Goal: Task Accomplishment & Management: Manage account settings

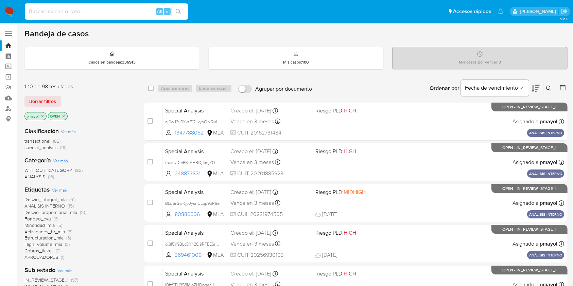
click at [114, 13] on input at bounding box center [106, 11] width 163 height 9
paste input "AQi8hHgWpoxx35ESW6BI5QxS"
type input "AQi8hHgWpoxx35ESW6BI5QxS"
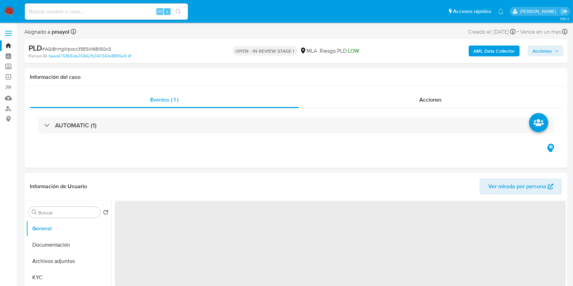
select select "10"
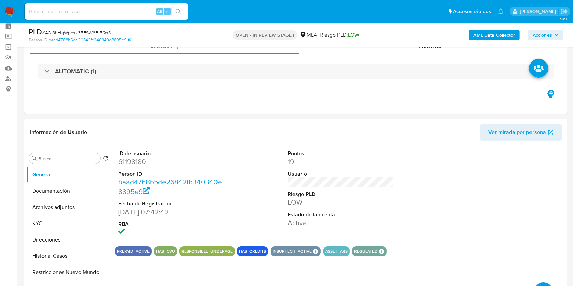
scroll to position [17, 0]
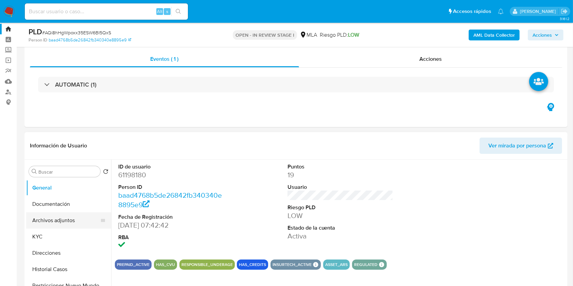
click at [60, 222] on button "Archivos adjuntos" at bounding box center [65, 220] width 79 height 16
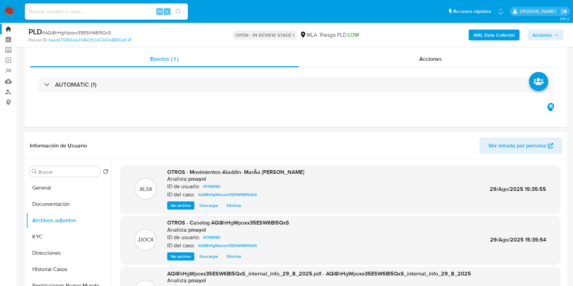
scroll to position [0, 0]
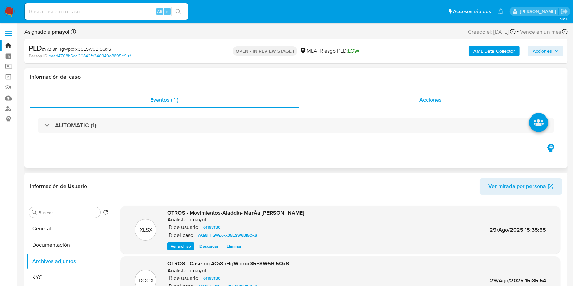
click at [410, 98] on div "Acciones" at bounding box center [430, 100] width 263 height 16
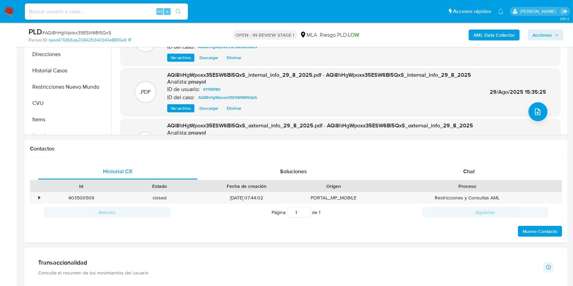
scroll to position [271, 0]
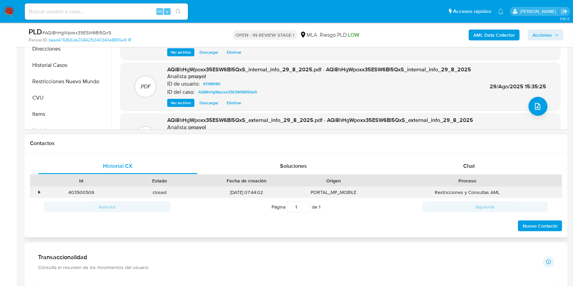
click at [87, 190] on div "403500509" at bounding box center [81, 192] width 78 height 11
copy div "403500509"
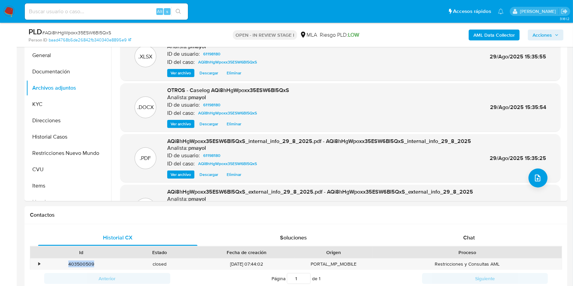
scroll to position [176, 0]
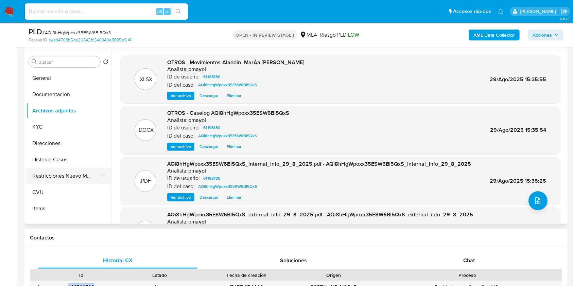
click at [84, 173] on button "Restricciones Nuevo Mundo" at bounding box center [65, 176] width 79 height 16
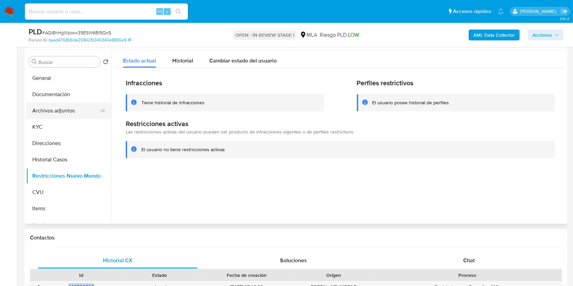
click at [54, 112] on button "Archivos adjuntos" at bounding box center [65, 111] width 79 height 16
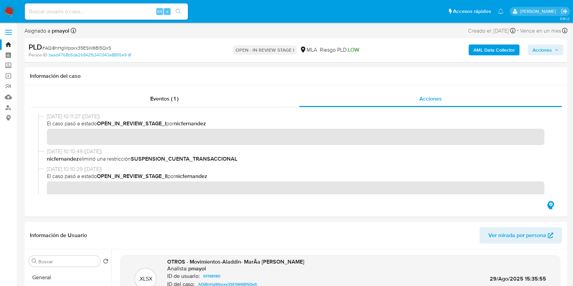
scroll to position [0, 0]
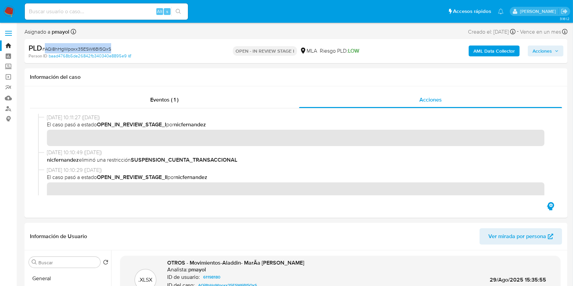
drag, startPoint x: 114, startPoint y: 49, endPoint x: 46, endPoint y: 49, distance: 67.9
click at [46, 49] on div "PLD # AQi8hHgWpoxx35ESW6BI5QxS" at bounding box center [117, 48] width 176 height 10
copy span "AQi8hHgWpoxx35ESW6BI5QxS"
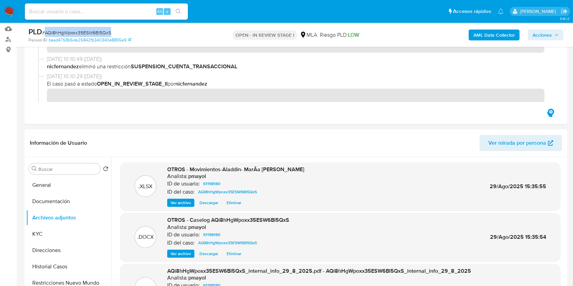
scroll to position [99, 0]
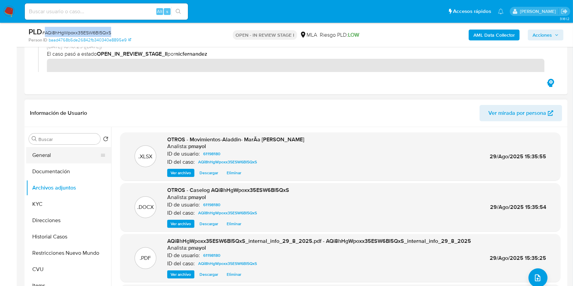
click at [56, 152] on button "General" at bounding box center [65, 155] width 79 height 16
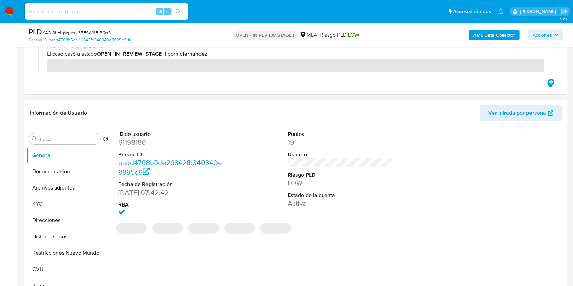
click at [132, 142] on dd "61198180" at bounding box center [171, 143] width 106 height 10
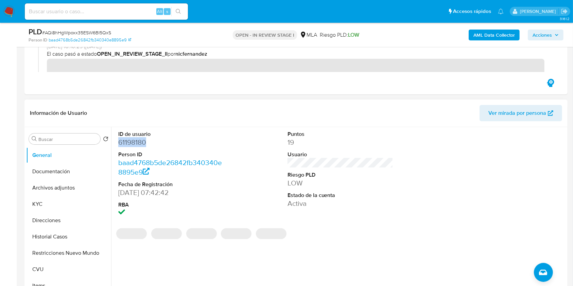
copy dd "61198180"
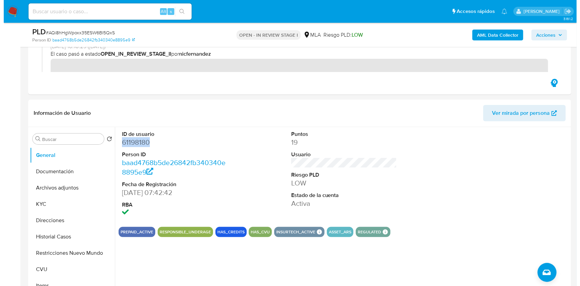
scroll to position [160, 0]
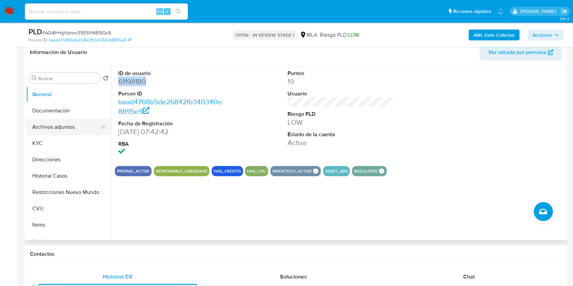
click at [53, 128] on button "Archivos adjuntos" at bounding box center [65, 127] width 79 height 16
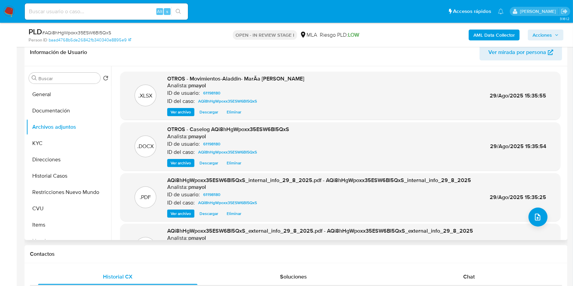
click at [182, 165] on span "Ver archivo" at bounding box center [180, 163] width 20 height 7
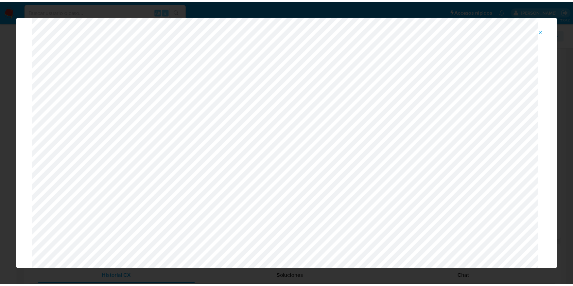
scroll to position [0, 0]
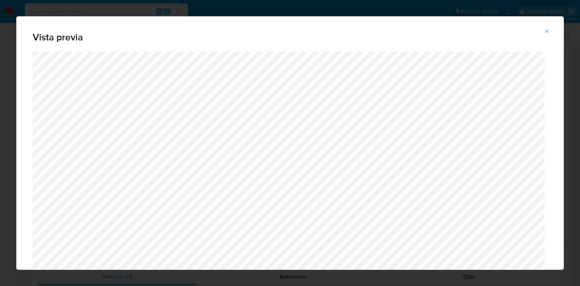
click at [548, 31] on icon "Attachment preview" at bounding box center [546, 31] width 5 height 5
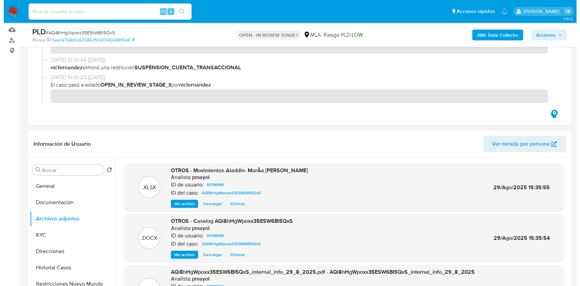
scroll to position [89, 0]
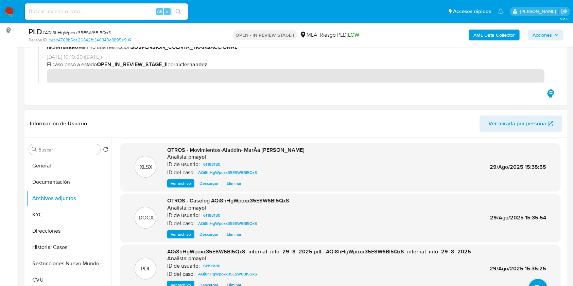
click at [185, 235] on span "Ver archivo" at bounding box center [180, 234] width 20 height 7
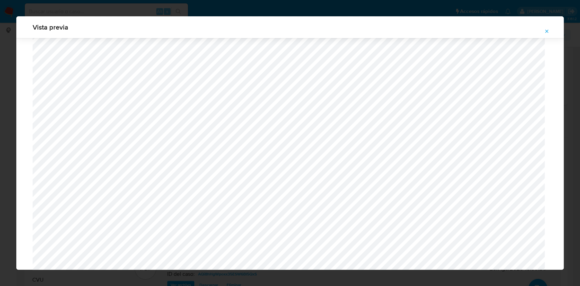
scroll to position [367, 0]
click at [546, 31] on icon "Attachment preview" at bounding box center [546, 31] width 3 height 3
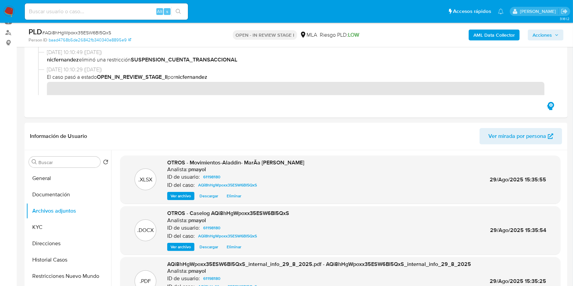
scroll to position [101, 0]
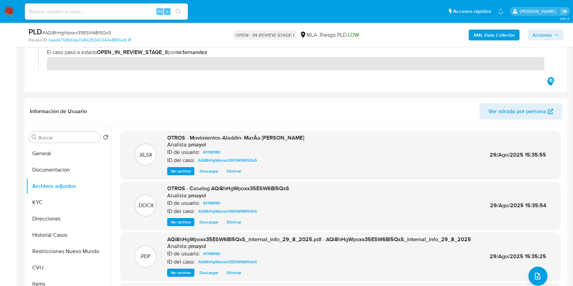
click at [212, 223] on span "Descargar" at bounding box center [208, 222] width 19 height 7
click at [327, 98] on div "Información de Usuario Ver mirada por persona" at bounding box center [295, 112] width 543 height 28
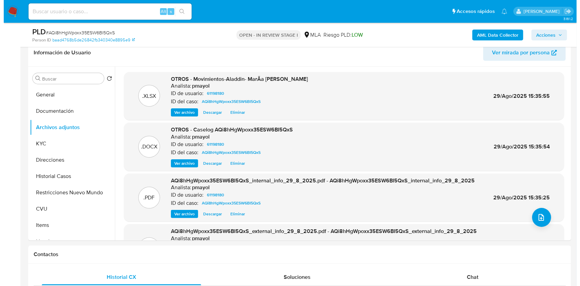
scroll to position [143, 0]
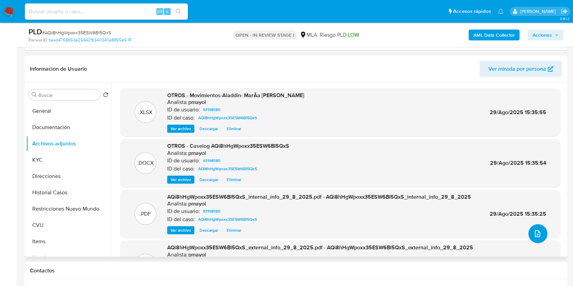
click at [535, 232] on icon "upload-file" at bounding box center [537, 233] width 5 height 7
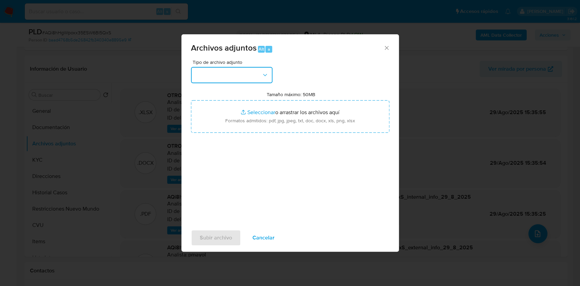
click at [267, 74] on icon "button" at bounding box center [264, 75] width 7 height 7
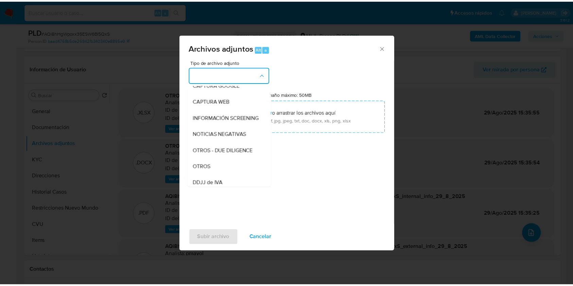
scroll to position [73, 0]
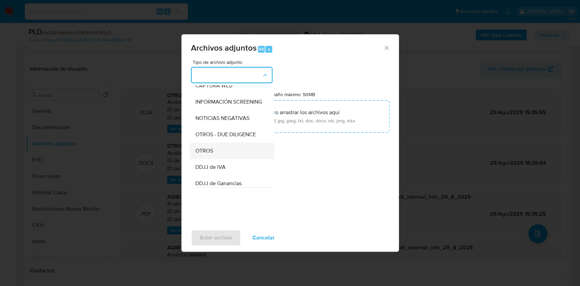
click at [208, 154] on span "OTROS" at bounding box center [204, 150] width 18 height 7
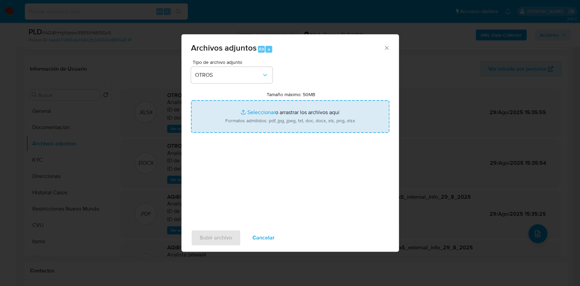
click at [250, 126] on input "Tamaño máximo: 50MB Seleccionar archivos" at bounding box center [290, 116] width 198 height 33
type input "C:\fakepath\Acta de matrimonio.jpeg"
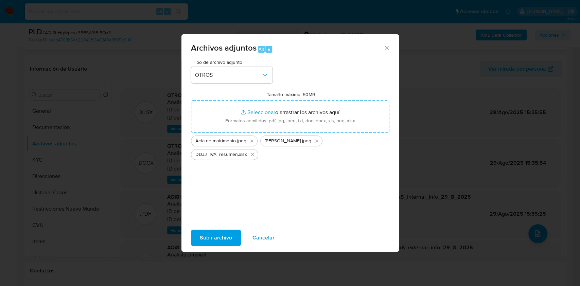
drag, startPoint x: 250, startPoint y: 126, endPoint x: 217, endPoint y: 241, distance: 119.0
click at [217, 241] on span "Subir archivo" at bounding box center [216, 237] width 32 height 15
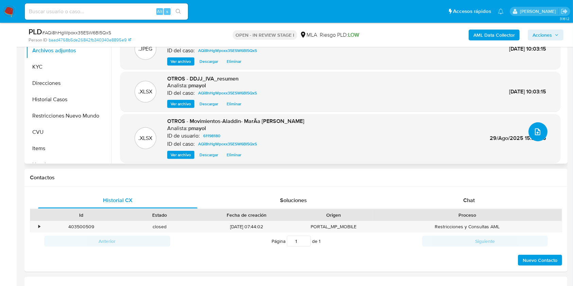
scroll to position [14, 0]
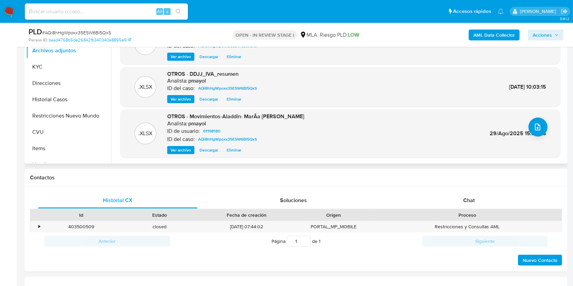
drag, startPoint x: 562, startPoint y: 126, endPoint x: 566, endPoint y: 143, distance: 17.5
click at [566, 143] on div "Buscar Volver al orden por defecto General Documentación Archivos adjuntos KYC …" at bounding box center [295, 77] width 543 height 174
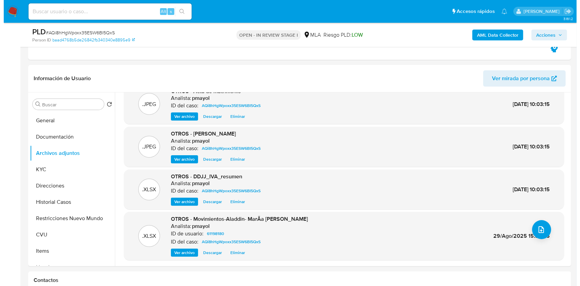
scroll to position [126, 0]
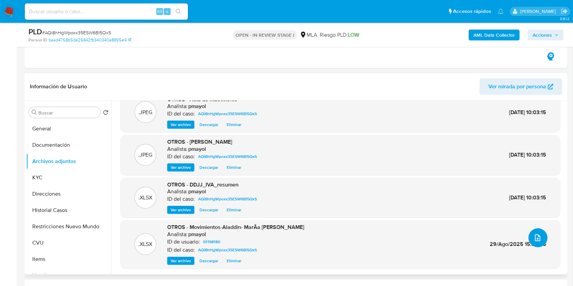
click at [534, 234] on span "upload-file" at bounding box center [537, 238] width 7 height 8
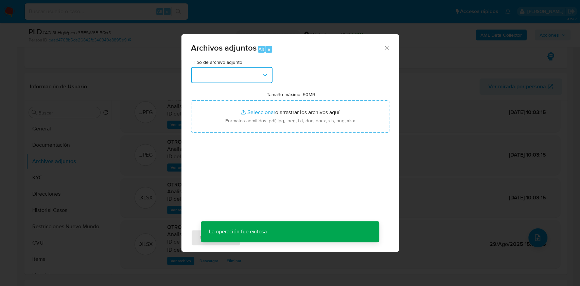
click at [260, 77] on button "button" at bounding box center [232, 75] width 82 height 16
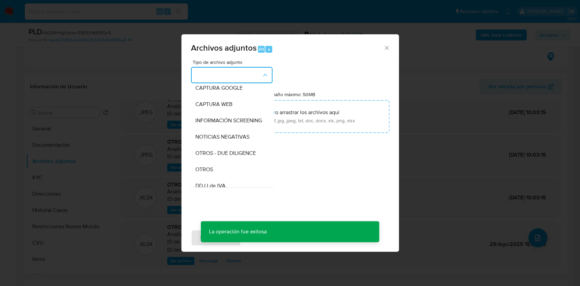
scroll to position [69, 0]
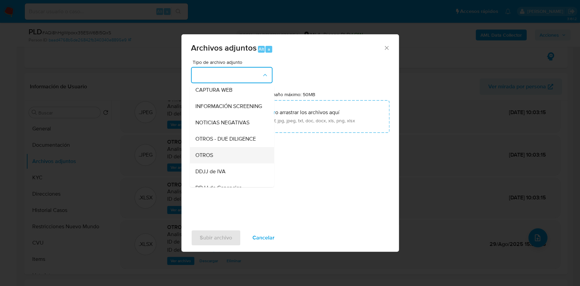
click at [232, 153] on div "OTROS" at bounding box center [229, 155] width 69 height 16
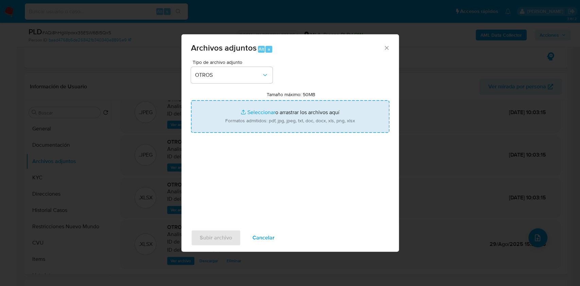
click at [269, 120] on input "Tamaño máximo: 50MB Seleccionar archivos" at bounding box center [290, 116] width 198 height 33
type input "C:\fakepath\F731 4-25.jpeg"
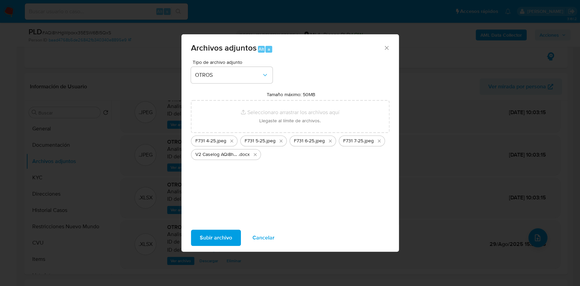
click at [214, 235] on span "Subir archivo" at bounding box center [216, 237] width 32 height 15
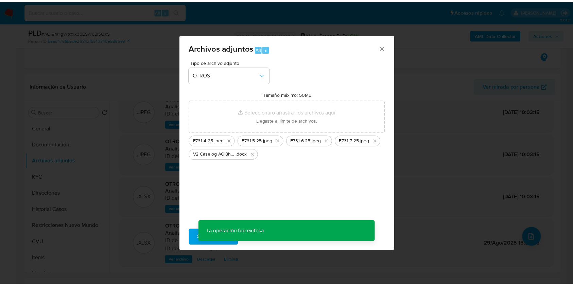
scroll to position [5, 0]
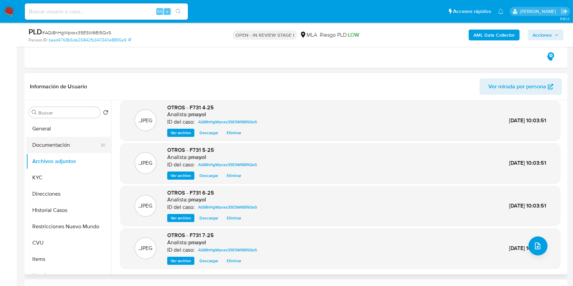
click at [58, 140] on button "Documentación" at bounding box center [65, 145] width 79 height 16
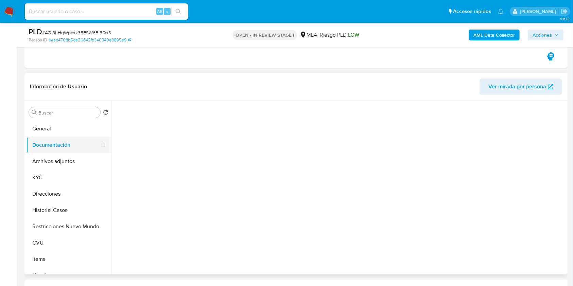
scroll to position [0, 0]
click at [60, 151] on button "Documentación" at bounding box center [65, 145] width 79 height 16
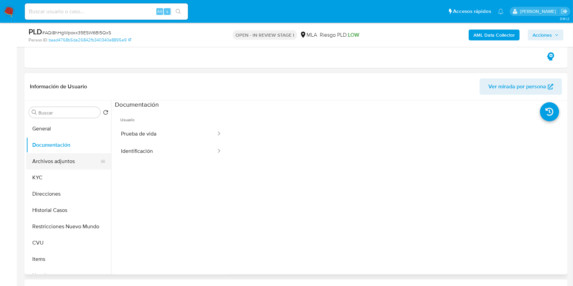
click at [60, 159] on button "Archivos adjuntos" at bounding box center [65, 161] width 79 height 16
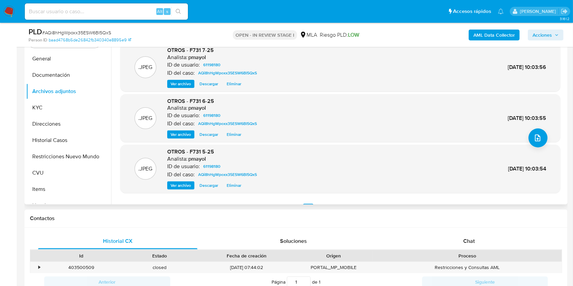
scroll to position [57, 0]
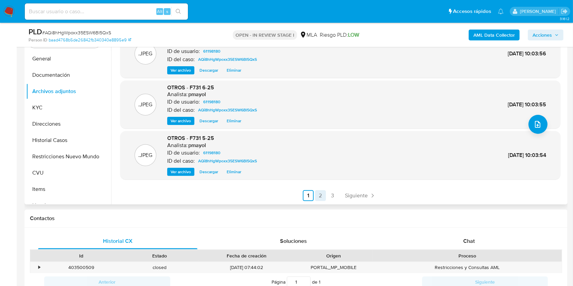
click at [324, 195] on link "2" at bounding box center [320, 195] width 11 height 11
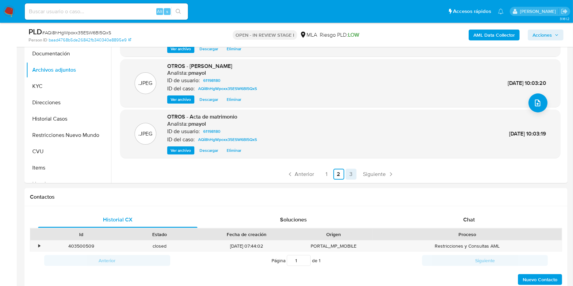
click at [346, 172] on link "3" at bounding box center [350, 174] width 11 height 11
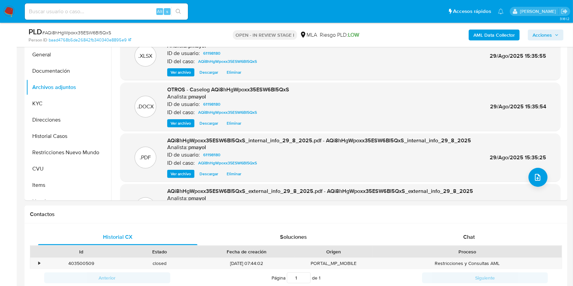
scroll to position [179, 0]
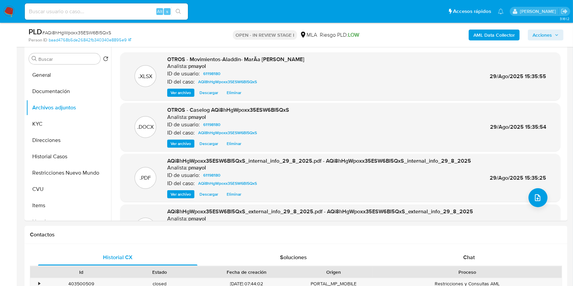
click at [230, 142] on span "Eliminar" at bounding box center [234, 143] width 15 height 7
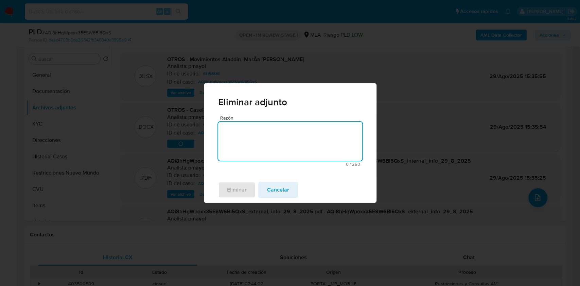
click at [266, 149] on textarea "Razón" at bounding box center [290, 141] width 144 height 39
type textarea "m"
type textarea "Modificación"
click at [227, 193] on span "Eliminar" at bounding box center [237, 189] width 20 height 15
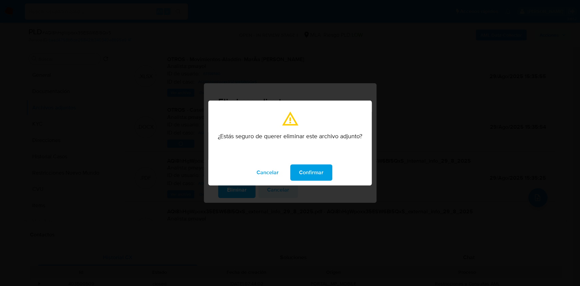
click at [302, 170] on span "Confirmar" at bounding box center [311, 172] width 24 height 15
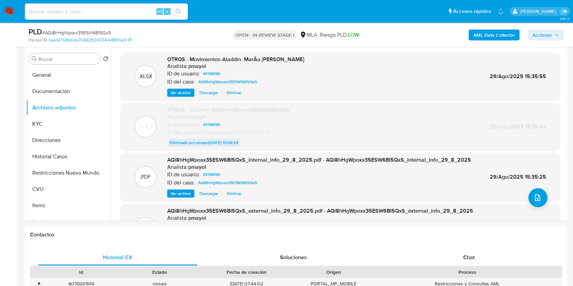
click at [548, 33] on span "Acciones" at bounding box center [541, 35] width 19 height 11
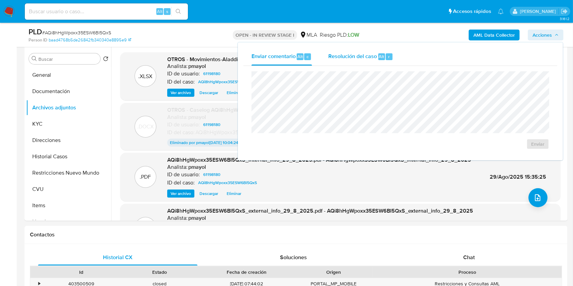
click at [346, 59] on span "Resolución del caso" at bounding box center [352, 56] width 49 height 8
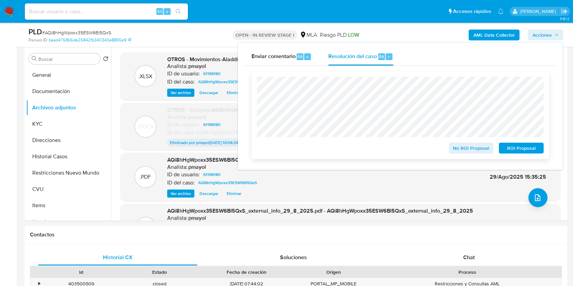
click at [458, 144] on span "No ROI Proposal" at bounding box center [470, 148] width 35 height 10
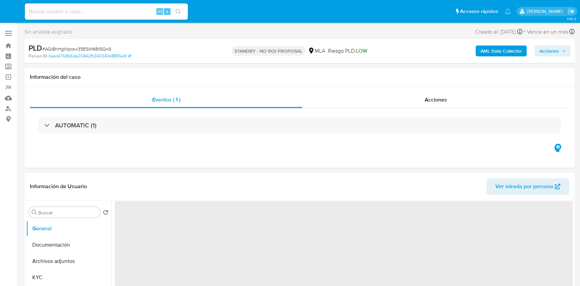
select select "10"
